Goal: Communication & Community: Answer question/provide support

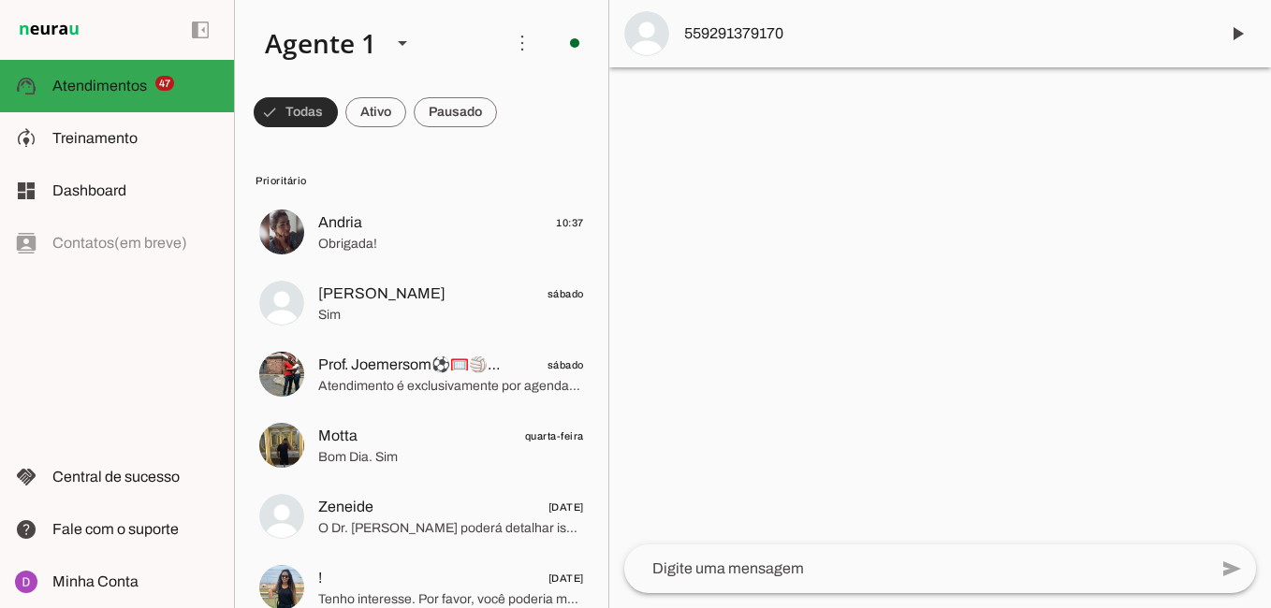
scroll to position [3, 0]
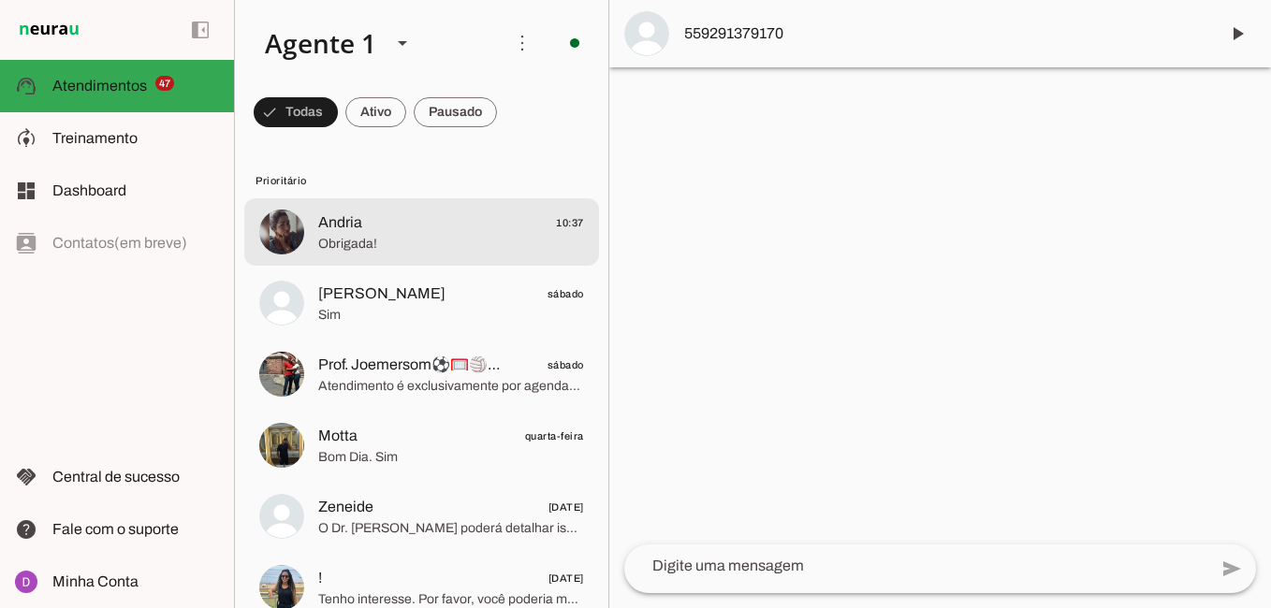
click at [340, 223] on span "Andria" at bounding box center [340, 223] width 44 height 22
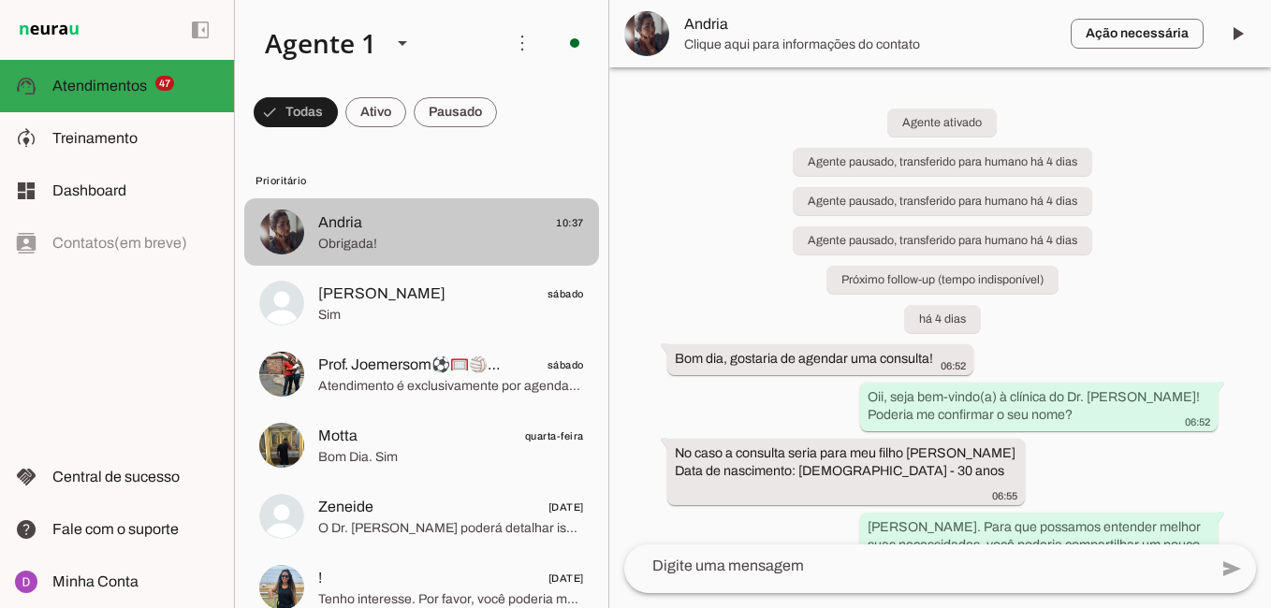
scroll to position [1796, 0]
